Goal: Task Accomplishment & Management: Complete application form

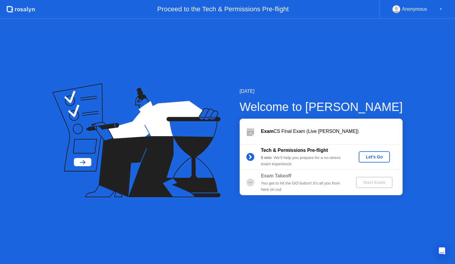
click at [374, 159] on div "Let's Go" at bounding box center [374, 156] width 26 height 5
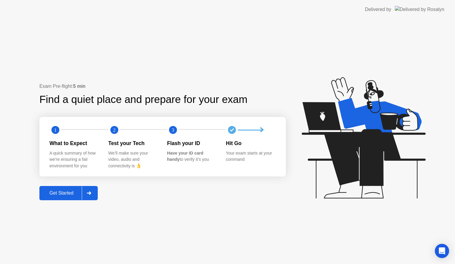
click at [65, 192] on div "Get Started" at bounding box center [61, 192] width 41 height 5
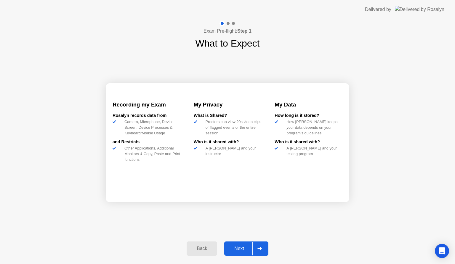
click at [234, 248] on div "Next" at bounding box center [239, 248] width 26 height 5
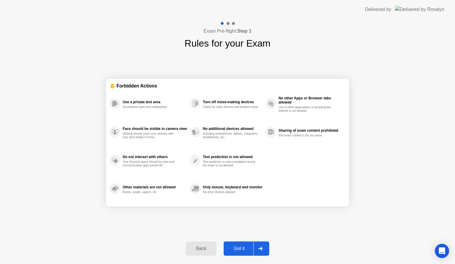
click at [234, 248] on div "Got it" at bounding box center [240, 248] width 28 height 5
select select "**********"
select select "*******"
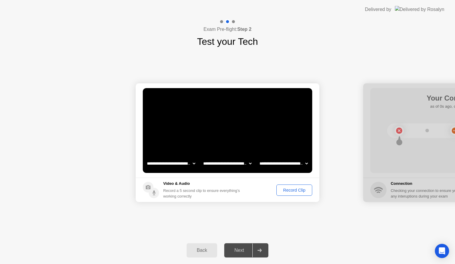
click at [234, 248] on div "Next" at bounding box center [239, 249] width 26 height 5
click at [303, 189] on div "Record Clip" at bounding box center [295, 190] width 32 height 5
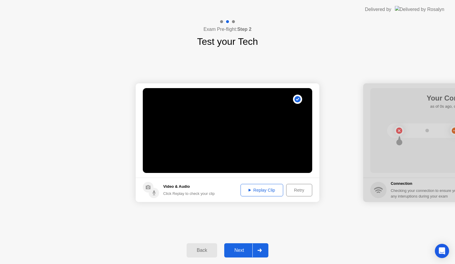
click at [248, 250] on div "Next" at bounding box center [239, 249] width 26 height 5
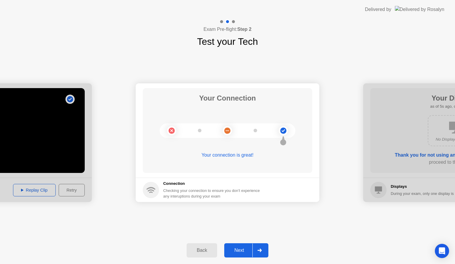
click at [256, 252] on div at bounding box center [259, 250] width 14 height 14
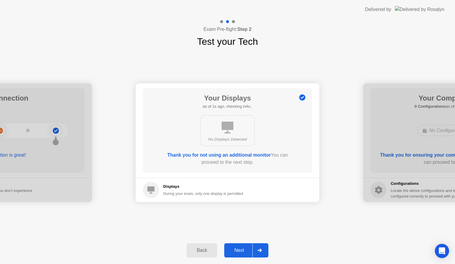
click at [256, 252] on div at bounding box center [259, 250] width 14 height 14
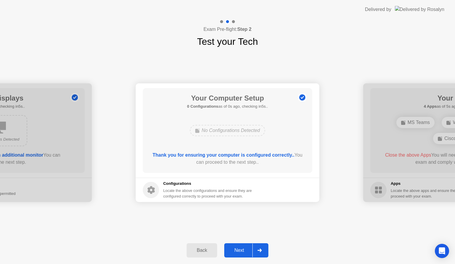
click at [256, 252] on div at bounding box center [259, 250] width 14 height 14
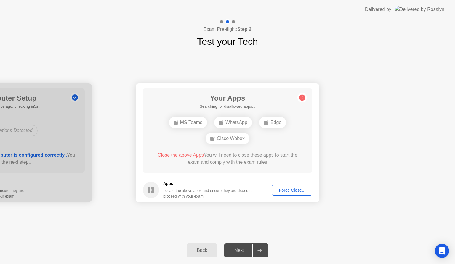
click at [256, 252] on div at bounding box center [259, 250] width 14 height 14
click at [303, 185] on button "Force Close..." at bounding box center [292, 189] width 40 height 11
click at [292, 192] on div "Force Close..." at bounding box center [292, 190] width 36 height 5
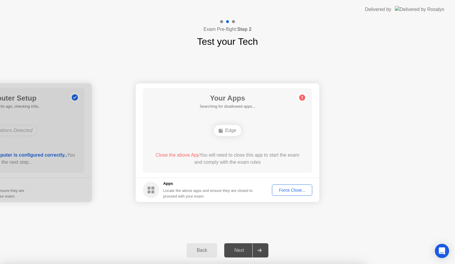
click at [252, 248] on div "Next" at bounding box center [239, 249] width 26 height 5
click at [277, 189] on div "Force Close..." at bounding box center [292, 190] width 36 height 5
click at [279, 189] on div "Force Close..." at bounding box center [292, 190] width 36 height 5
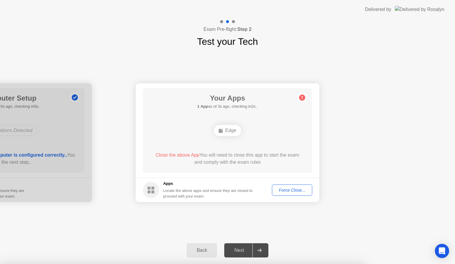
click at [155, 191] on circle at bounding box center [151, 190] width 16 height 16
click at [301, 102] on icon at bounding box center [302, 97] width 9 height 9
click at [304, 97] on circle at bounding box center [302, 98] width 6 height 6
click at [227, 132] on div "Edge" at bounding box center [227, 130] width 27 height 11
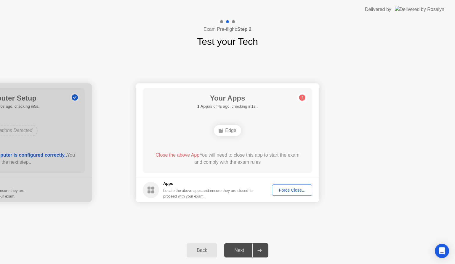
click at [227, 132] on div "Edge" at bounding box center [227, 130] width 27 height 11
click at [42, 116] on div at bounding box center [0, 142] width 184 height 119
click at [207, 248] on div "Back" at bounding box center [201, 249] width 27 height 5
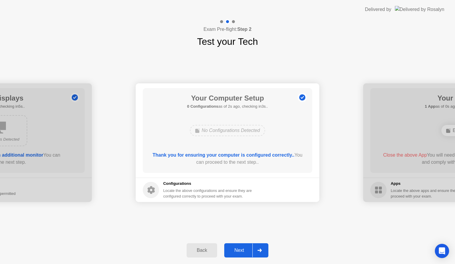
click at [242, 247] on div "Next" at bounding box center [239, 249] width 26 height 5
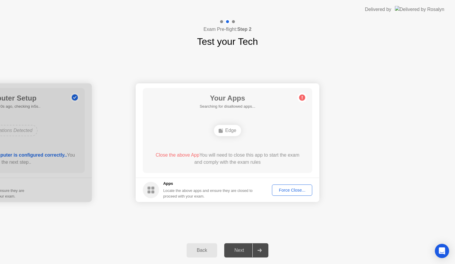
click at [279, 191] on div "Force Close..." at bounding box center [292, 190] width 36 height 5
click at [260, 250] on icon at bounding box center [260, 250] width 4 height 4
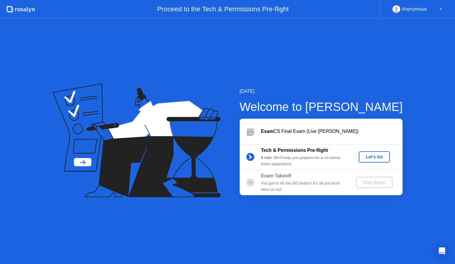
click at [382, 156] on div "Let's Go" at bounding box center [374, 156] width 26 height 5
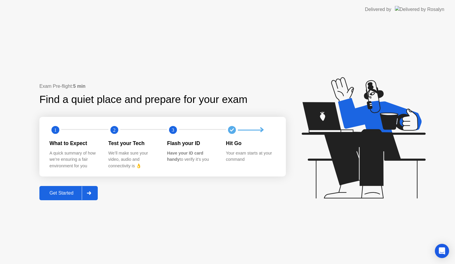
click at [74, 183] on div "Exam Pre-flight: 5 min Find a quiet place and prepare for your exam 1 2 3 What …" at bounding box center [162, 141] width 247 height 117
click at [62, 198] on button "Get Started" at bounding box center [68, 193] width 58 height 14
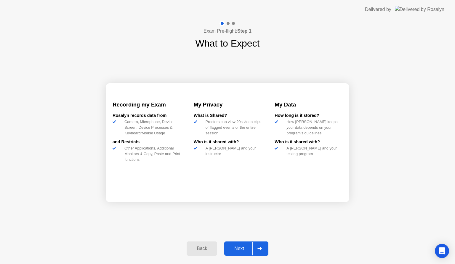
click at [234, 252] on button "Next" at bounding box center [246, 248] width 44 height 14
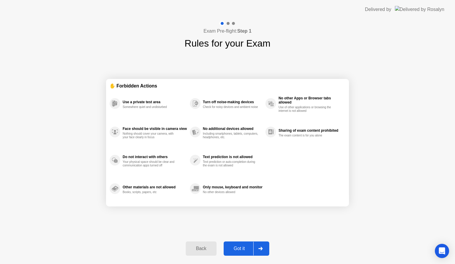
click at [234, 252] on button "Got it" at bounding box center [247, 248] width 46 height 14
select select "**********"
select select "*******"
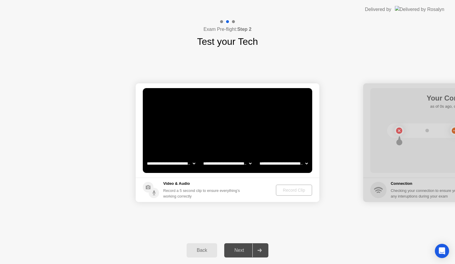
click at [234, 252] on div "Next" at bounding box center [239, 249] width 26 height 5
click at [287, 189] on div "Record Clip" at bounding box center [295, 190] width 32 height 5
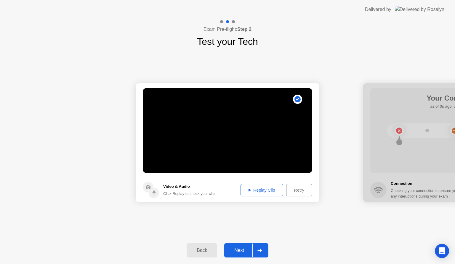
click at [236, 247] on div "Next" at bounding box center [239, 249] width 26 height 5
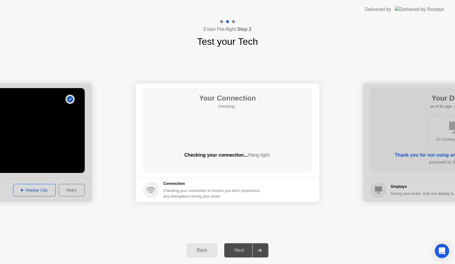
click at [236, 247] on div "Next" at bounding box center [239, 249] width 26 height 5
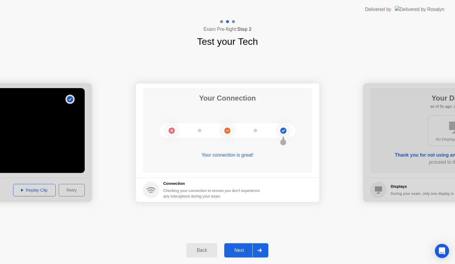
click at [244, 251] on div "Next" at bounding box center [239, 249] width 26 height 5
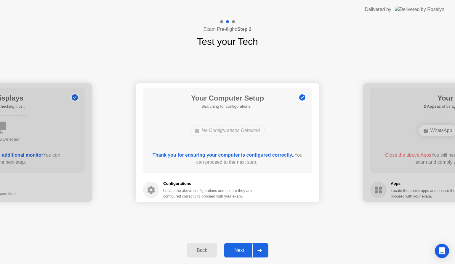
click at [244, 251] on div "Next" at bounding box center [239, 249] width 26 height 5
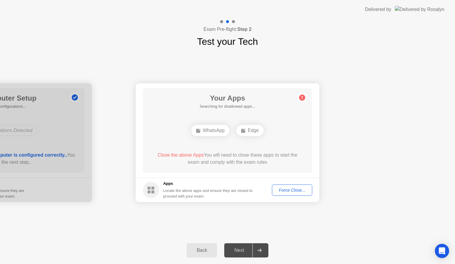
click at [244, 251] on div "Next" at bounding box center [239, 249] width 26 height 5
click at [283, 189] on div "Force Close..." at bounding box center [292, 190] width 36 height 5
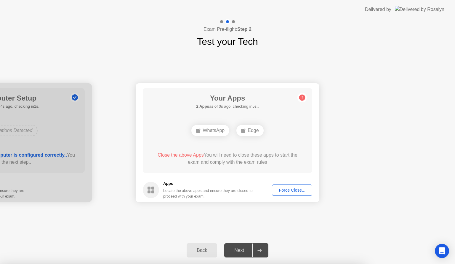
click at [449, 69] on div "**********" at bounding box center [227, 143] width 455 height 188
click at [130, 214] on div "**********" at bounding box center [227, 143] width 455 height 188
click at [310, 218] on div "**********" at bounding box center [227, 143] width 455 height 188
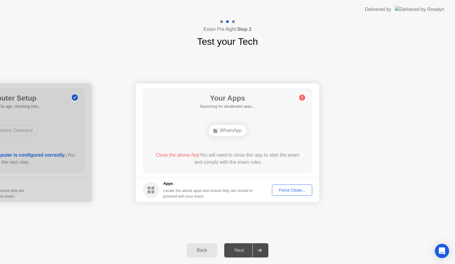
click at [226, 130] on div "WhatsApp" at bounding box center [228, 130] width 38 height 11
click at [183, 154] on span "Close the above App" at bounding box center [178, 154] width 44 height 5
click at [387, 68] on div "**********" at bounding box center [227, 143] width 455 height 188
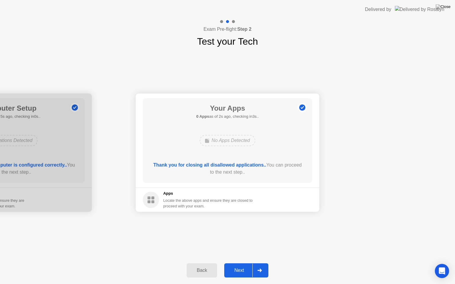
click at [246, 263] on div "Next" at bounding box center [239, 270] width 26 height 5
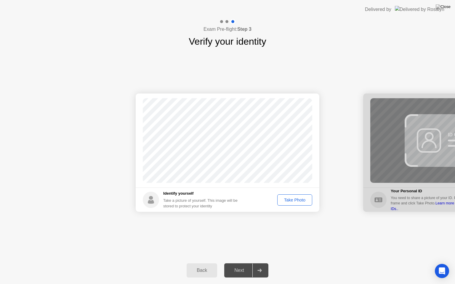
click at [304, 195] on button "Take Photo" at bounding box center [294, 200] width 35 height 11
click at [236, 263] on div "Next" at bounding box center [239, 270] width 26 height 5
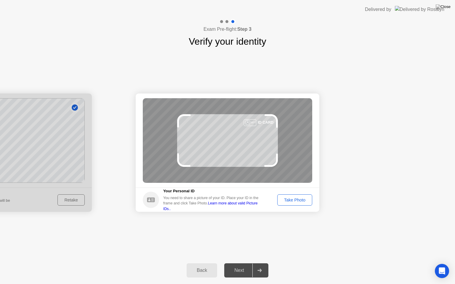
click at [297, 200] on div "Take Photo" at bounding box center [294, 200] width 31 height 5
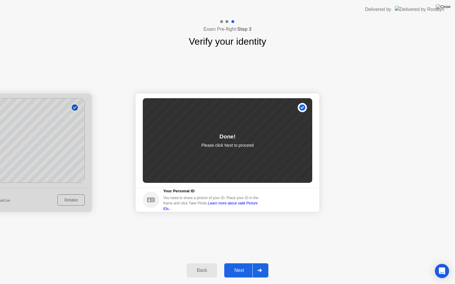
click at [243, 263] on button "Next" at bounding box center [246, 271] width 44 height 14
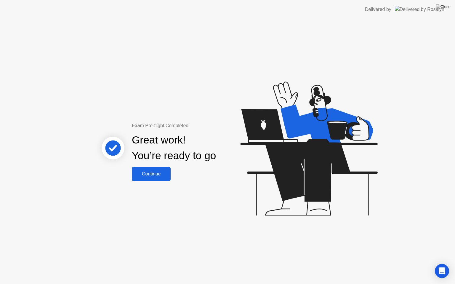
click at [144, 174] on div "Continue" at bounding box center [151, 174] width 35 height 5
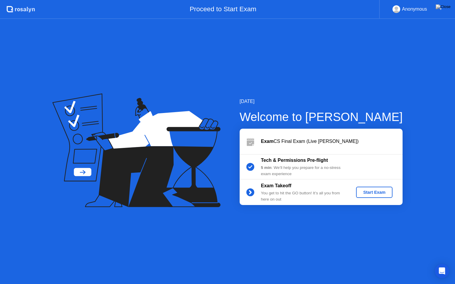
drag, startPoint x: 144, startPoint y: 174, endPoint x: 261, endPoint y: 154, distance: 118.5
click at [261, 154] on div "[DATE] Welcome to [PERSON_NAME] Exam CS Final Exam (Live [PERSON_NAME]) Tech & …" at bounding box center [227, 152] width 455 height 266
click at [369, 192] on div "Start Exam" at bounding box center [375, 192] width 32 height 5
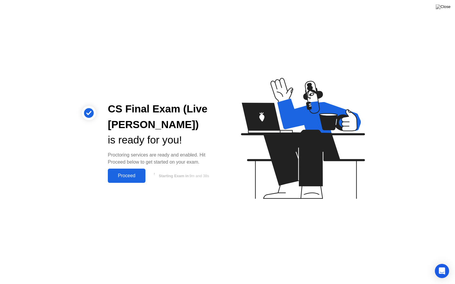
click at [134, 171] on button "Proceed" at bounding box center [127, 176] width 38 height 14
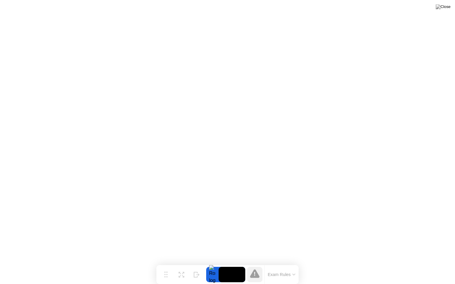
click at [280, 263] on div "Exam Rules" at bounding box center [281, 275] width 34 height 19
click at [253, 263] on icon at bounding box center [254, 274] width 9 height 9
click at [288, 263] on button "Exam Rules" at bounding box center [281, 274] width 31 height 5
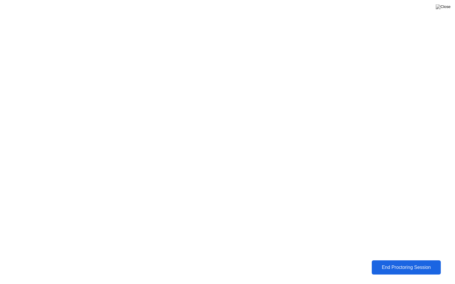
click at [395, 263] on div "End Proctoring Session" at bounding box center [406, 267] width 66 height 5
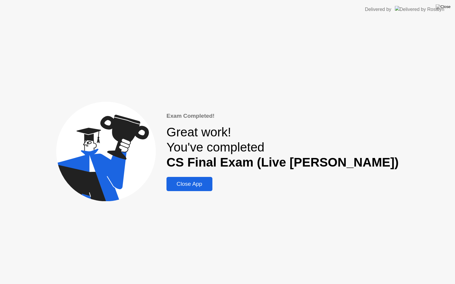
click at [211, 181] on div "Close App" at bounding box center [189, 184] width 42 height 7
